Goal: Task Accomplishment & Management: Complete application form

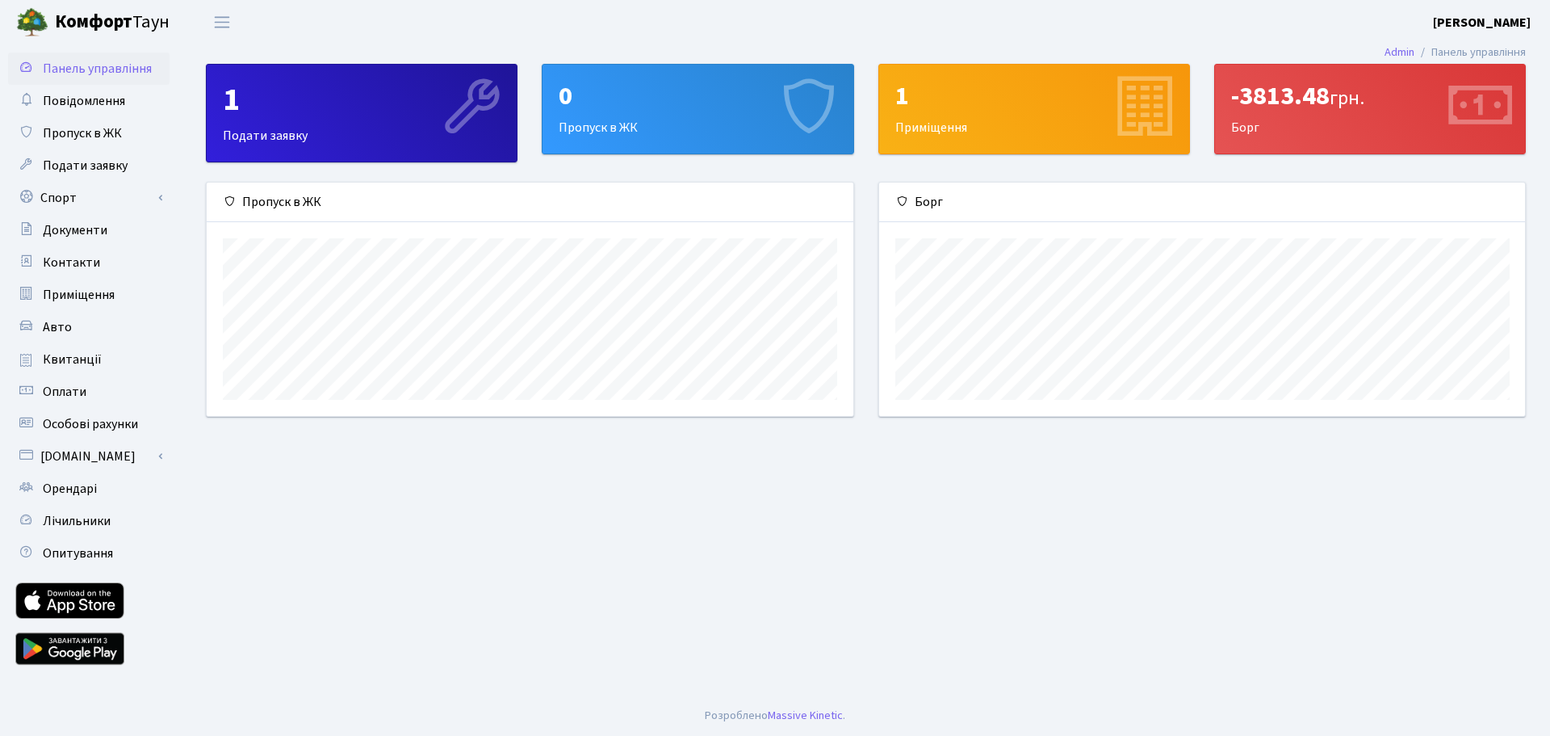
scroll to position [233, 646]
click at [98, 134] on span "Пропуск в ЖК" at bounding box center [82, 133] width 79 height 18
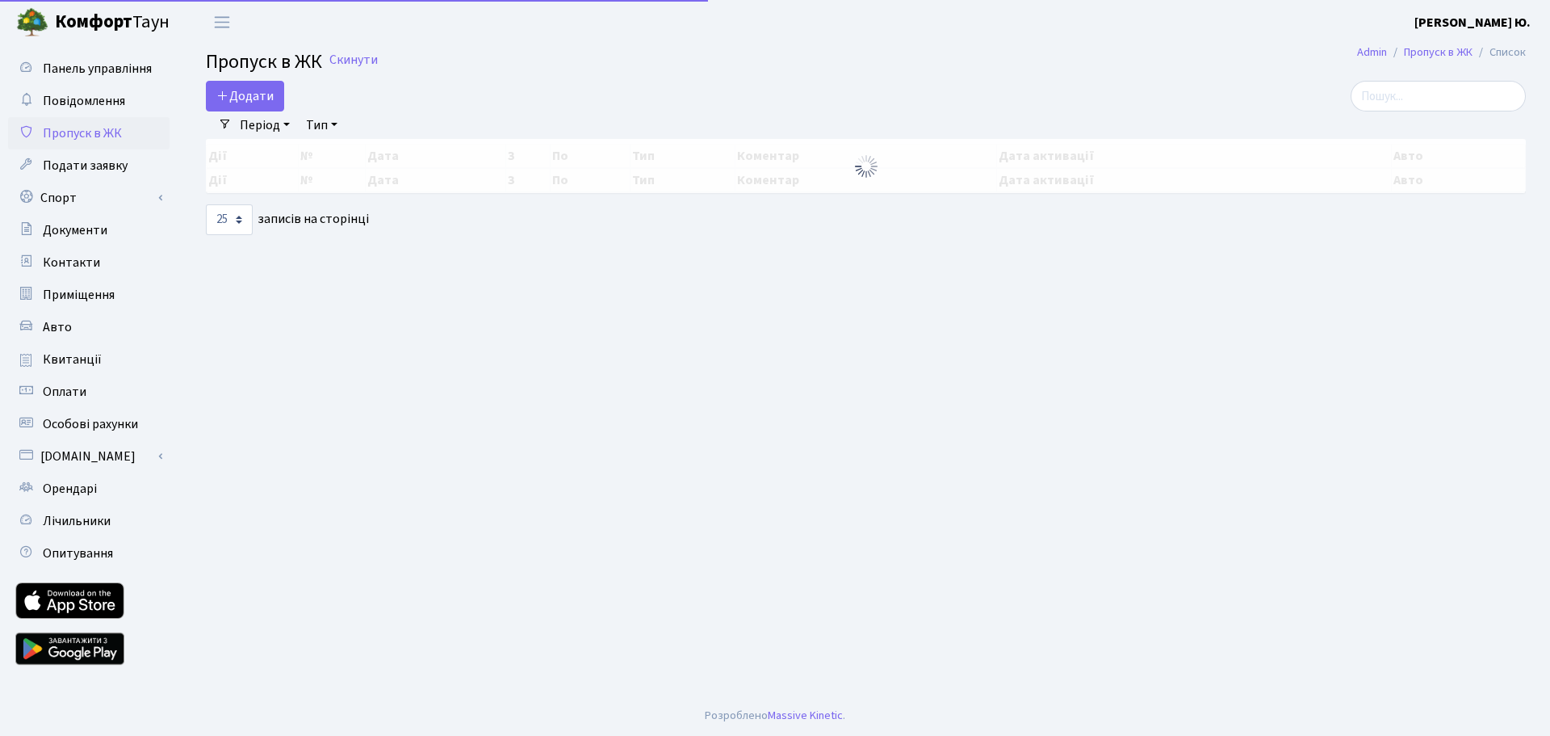
select select "25"
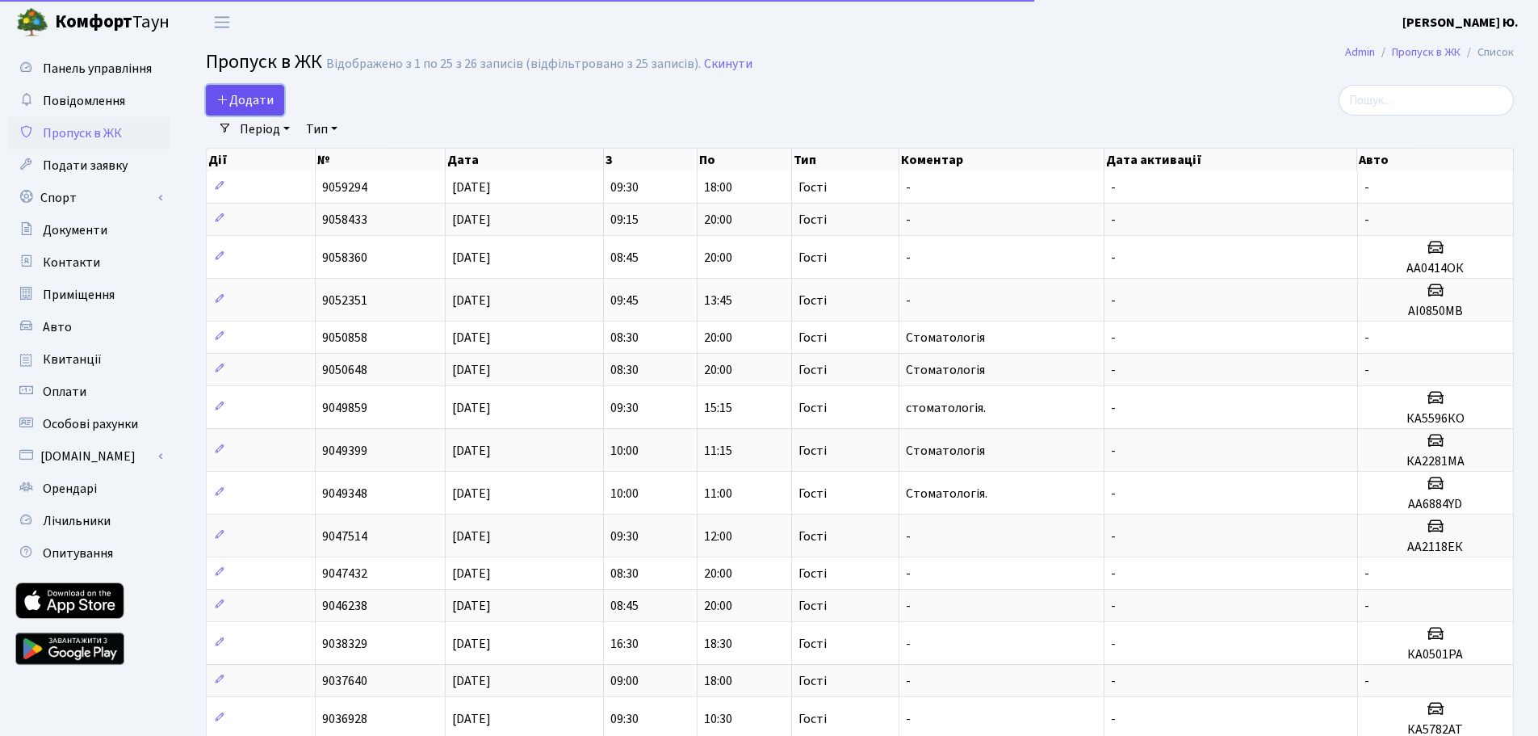
click at [274, 103] on link "Додати" at bounding box center [245, 100] width 78 height 31
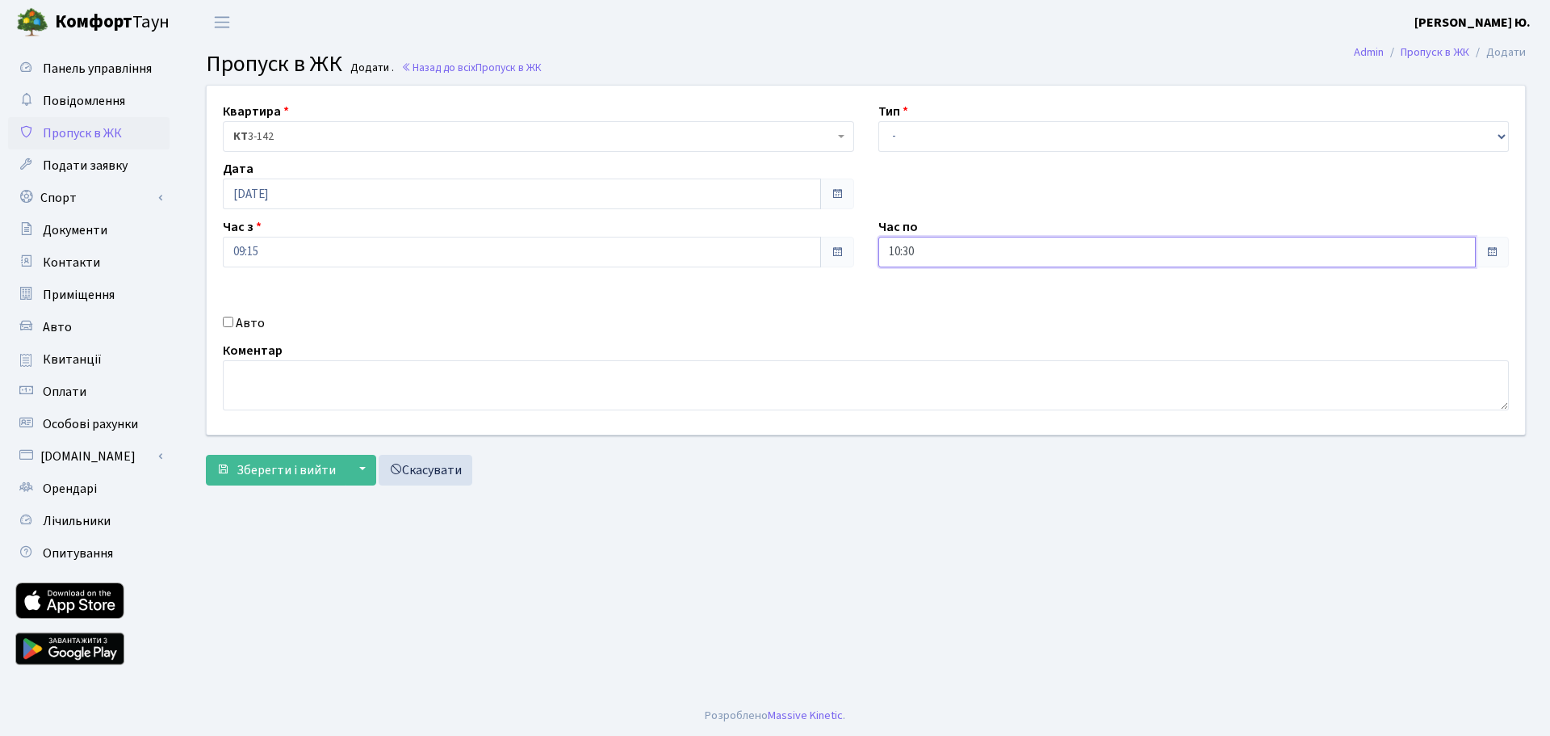
drag, startPoint x: 956, startPoint y: 246, endPoint x: 946, endPoint y: 251, distance: 10.8
click at [954, 246] on input "10:30" at bounding box center [1178, 252] width 598 height 31
click at [928, 318] on icon at bounding box center [923, 308] width 44 height 44
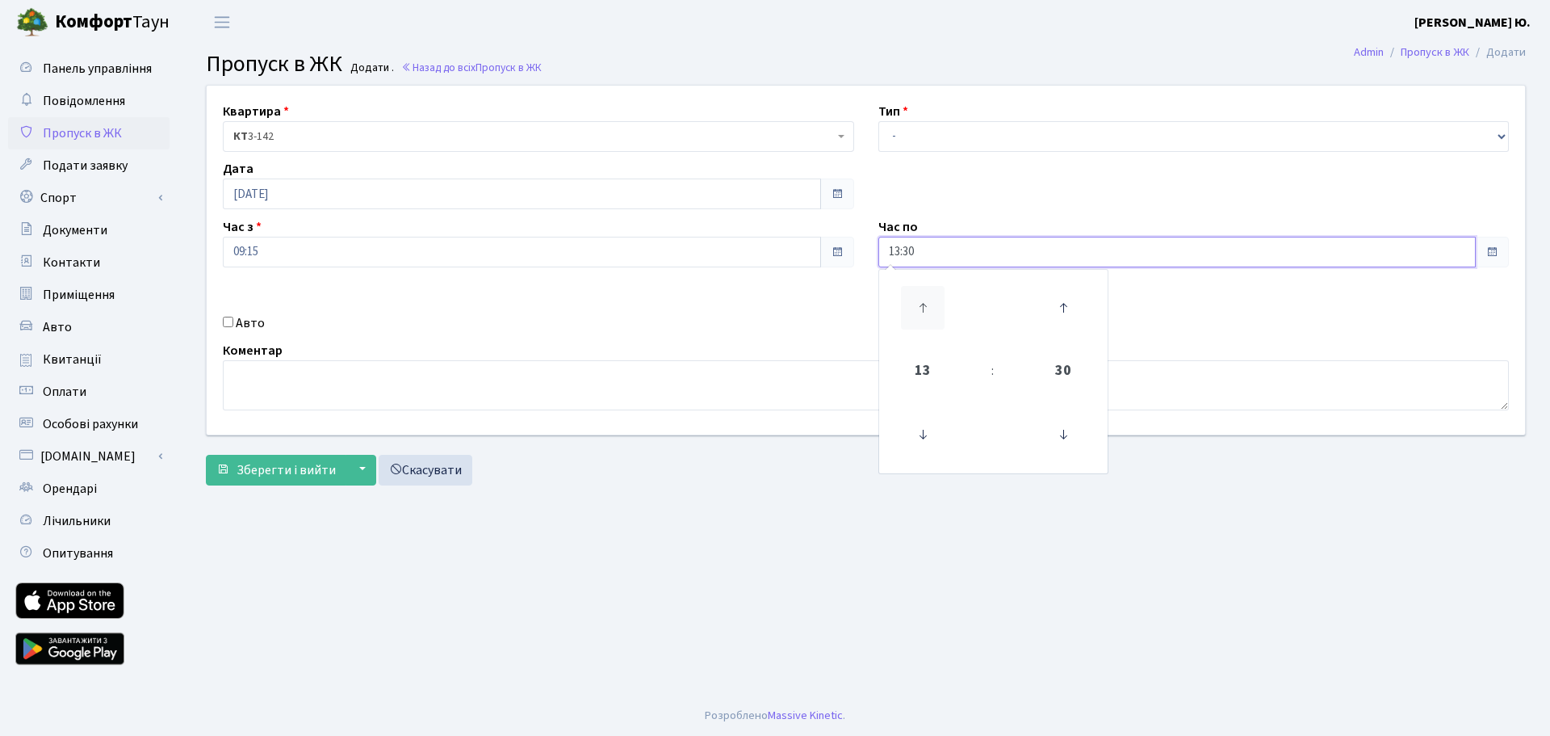
click at [927, 317] on icon at bounding box center [923, 308] width 44 height 44
click at [925, 315] on icon at bounding box center [923, 308] width 44 height 44
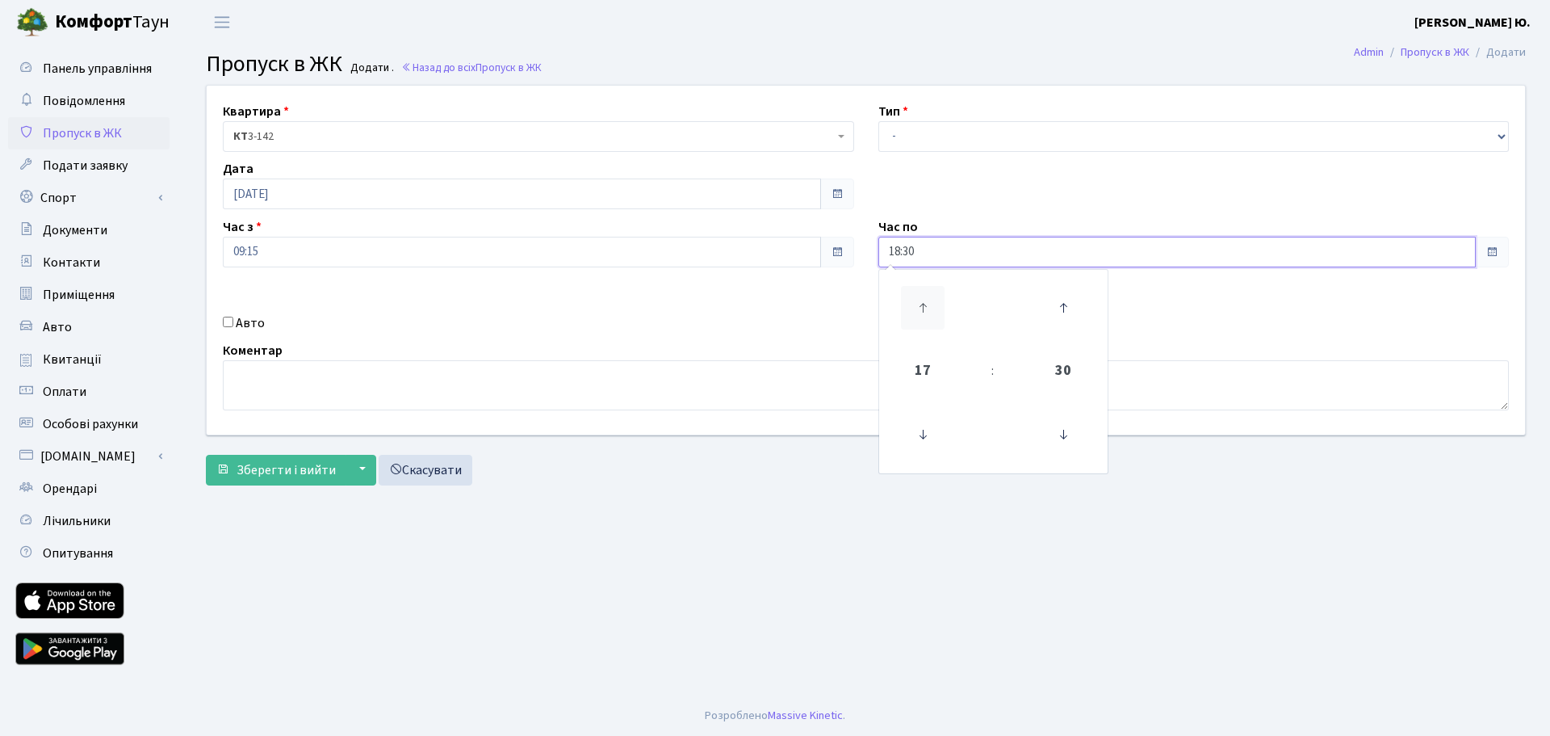
click at [925, 315] on icon at bounding box center [923, 308] width 44 height 44
type input "19:30"
click at [920, 114] on div "Тип - Доставка Таксі Гості Сервіс" at bounding box center [1194, 127] width 656 height 50
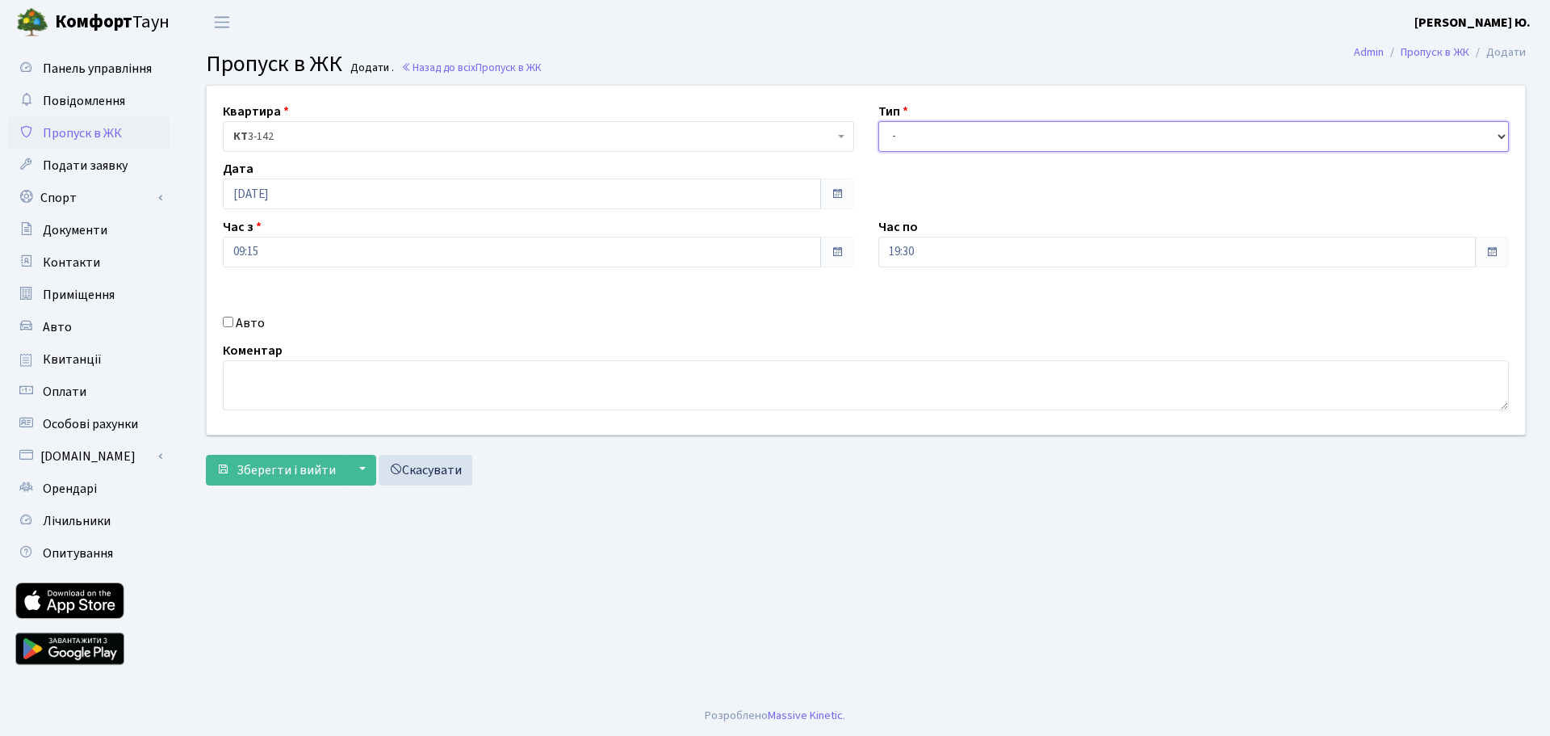
click at [921, 131] on select "- Доставка Таксі Гості Сервіс" at bounding box center [1194, 136] width 631 height 31
select select "3"
click at [879, 121] on select "- Доставка Таксі Гості Сервіс" at bounding box center [1194, 136] width 631 height 31
click at [229, 320] on input "Авто" at bounding box center [228, 322] width 10 height 10
checkbox input "true"
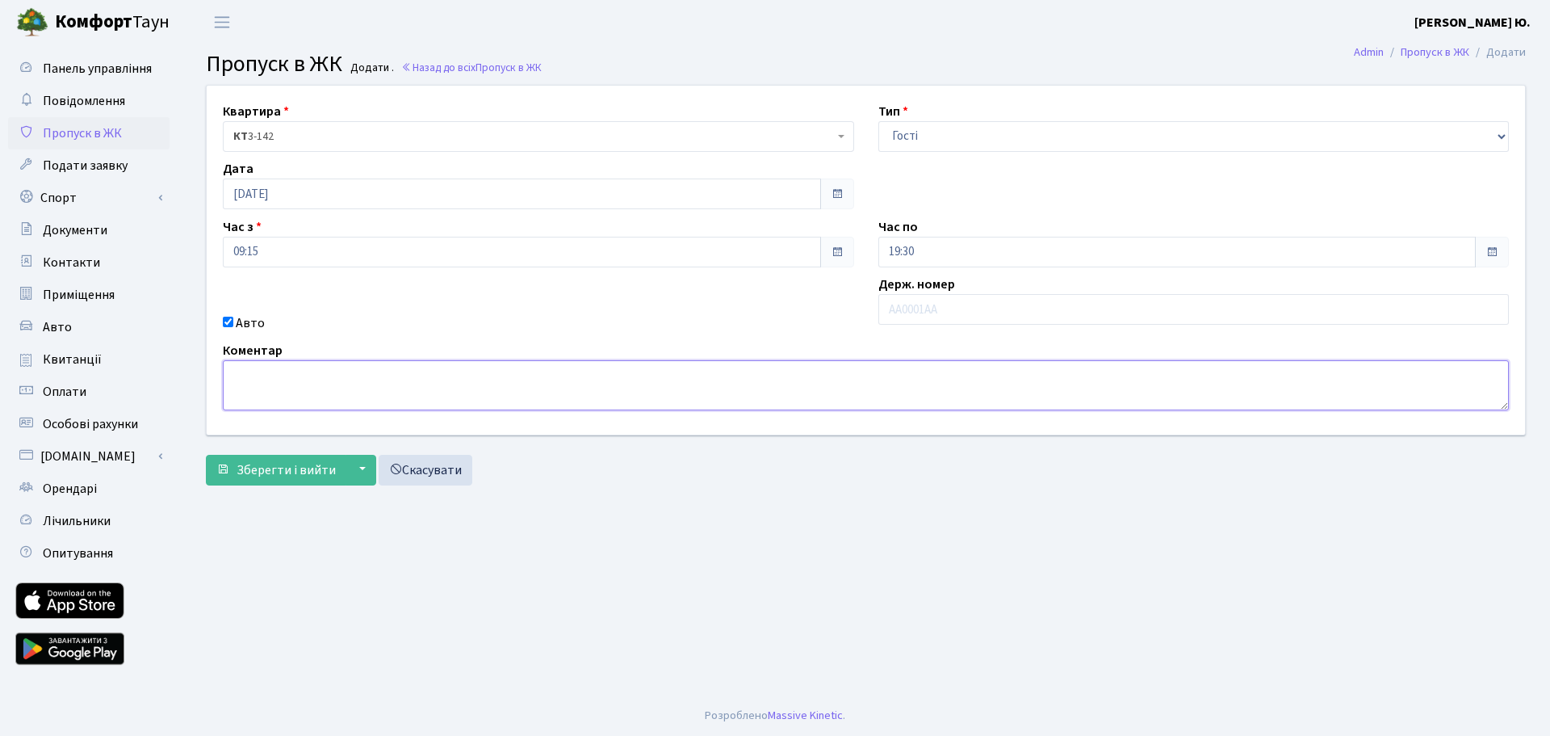
click at [271, 374] on textarea at bounding box center [866, 385] width 1286 height 50
type textarea "Стоматологія."
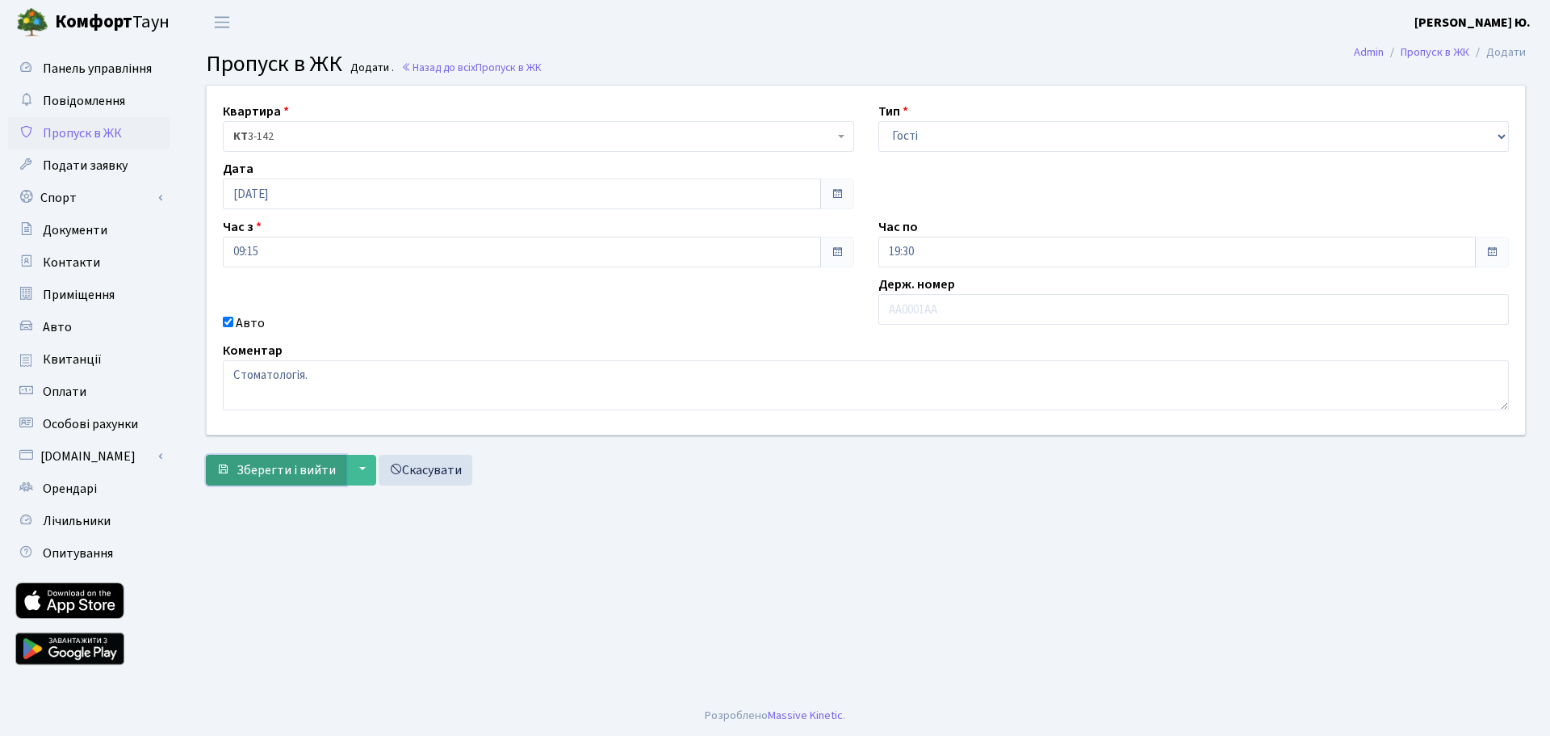
click at [305, 477] on span "Зберегти і вийти" at bounding box center [286, 470] width 99 height 18
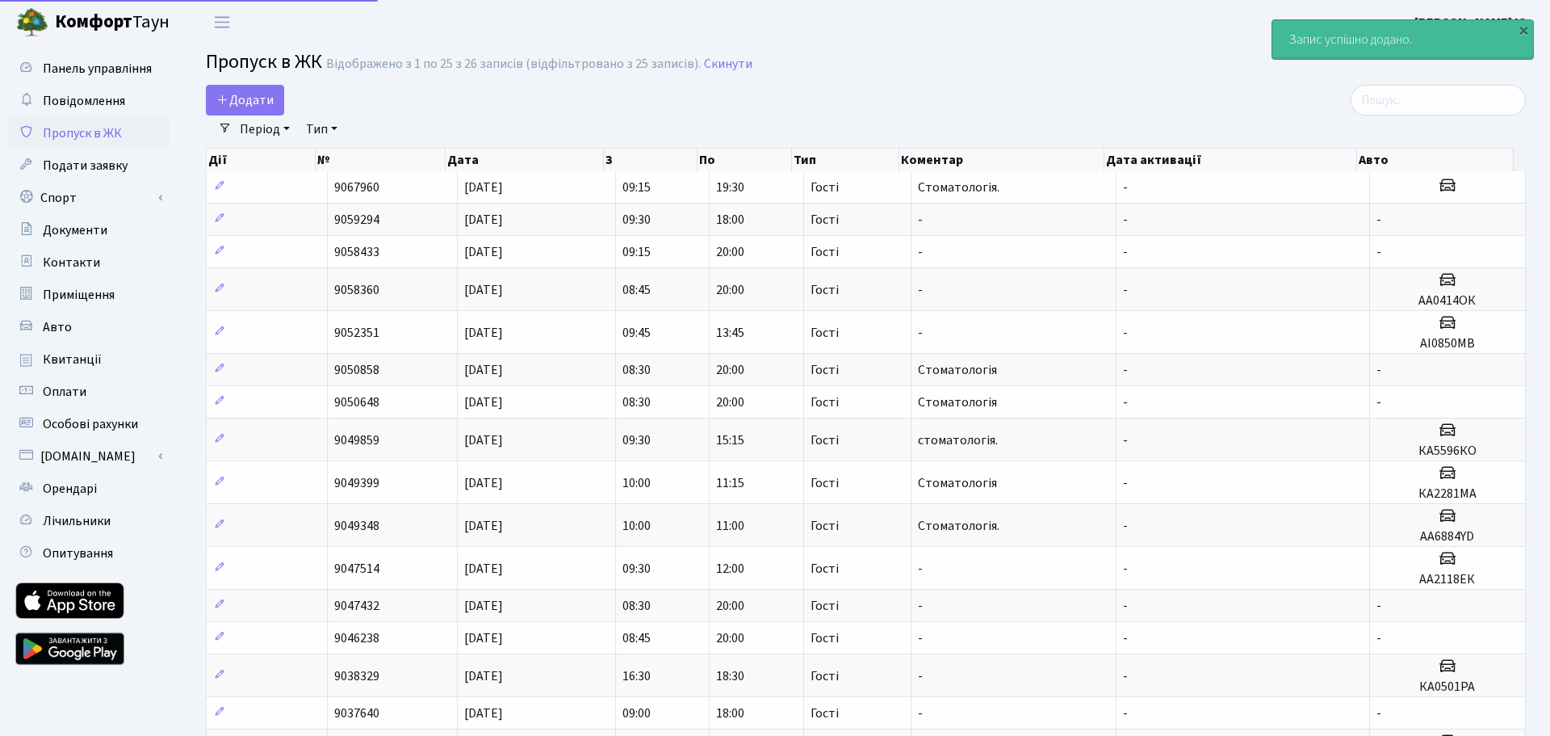
select select "25"
